Goal: Task Accomplishment & Management: Manage account settings

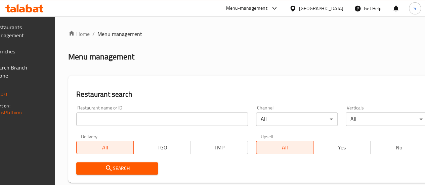
click at [42, 54] on span "Branches" at bounding box center [18, 51] width 48 height 8
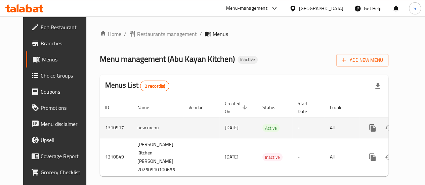
scroll to position [0, 7]
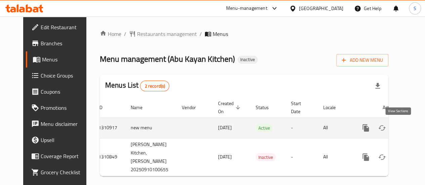
click at [411, 129] on icon "enhanced table" at bounding box center [415, 128] width 8 height 8
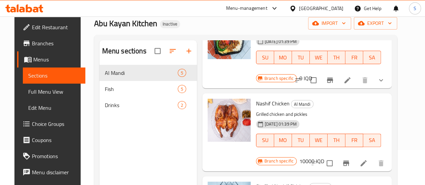
scroll to position [35, 0]
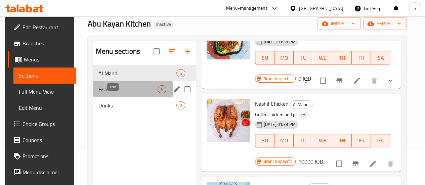
click at [117, 93] on span "Fish" at bounding box center [128, 89] width 59 height 8
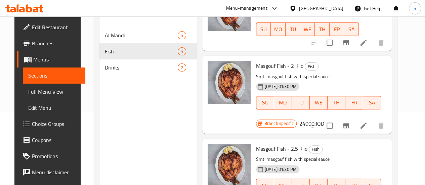
scroll to position [94, 0]
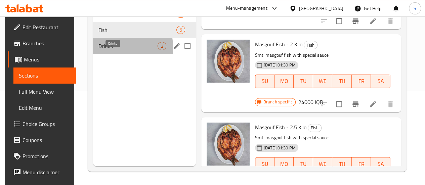
click at [111, 50] on span "Drinks" at bounding box center [128, 46] width 59 height 8
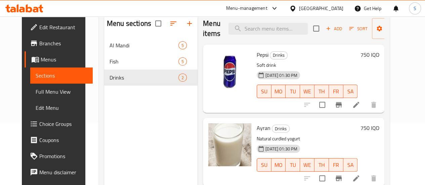
scroll to position [94, 0]
